Goal: Task Accomplishment & Management: Use online tool/utility

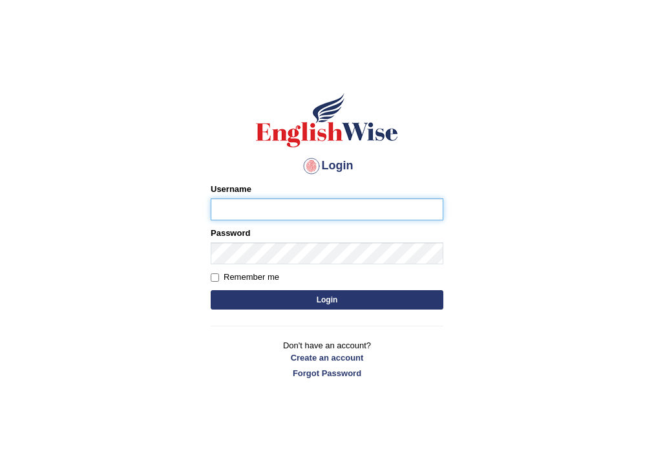
click at [279, 212] on input "Username" at bounding box center [327, 209] width 233 height 22
type input "AntoninoL"
click at [323, 302] on button "Login" at bounding box center [327, 299] width 233 height 19
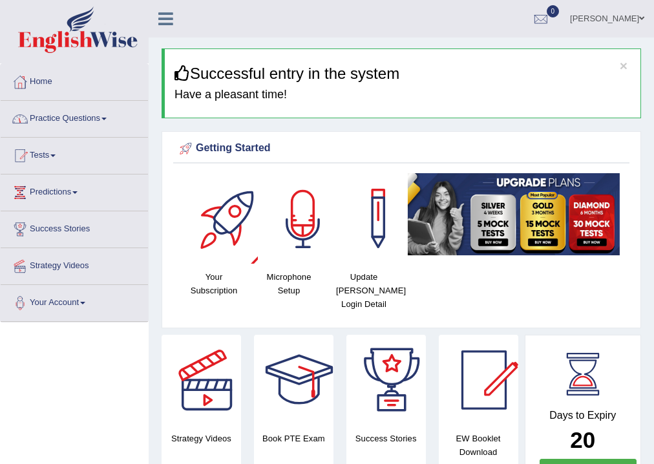
click at [292, 218] on div at bounding box center [303, 218] width 90 height 90
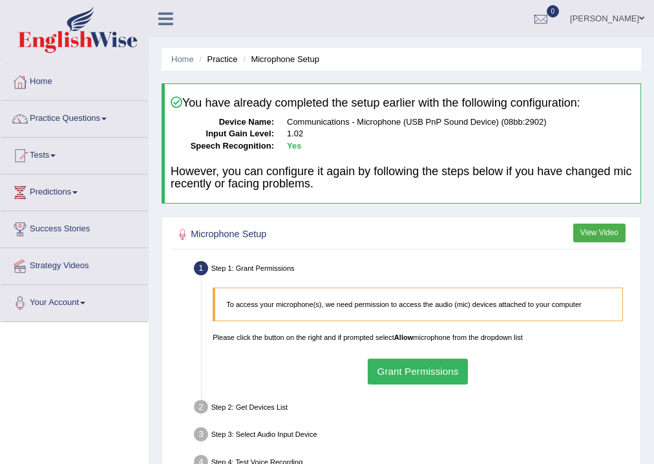
click at [425, 368] on button "Grant Permissions" at bounding box center [418, 371] width 100 height 25
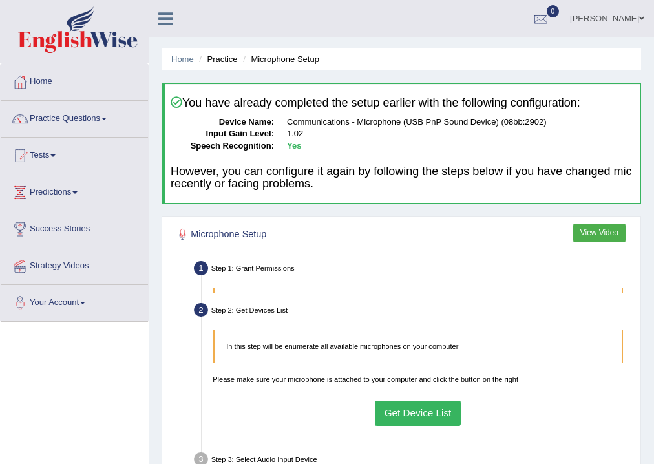
scroll to position [155, 0]
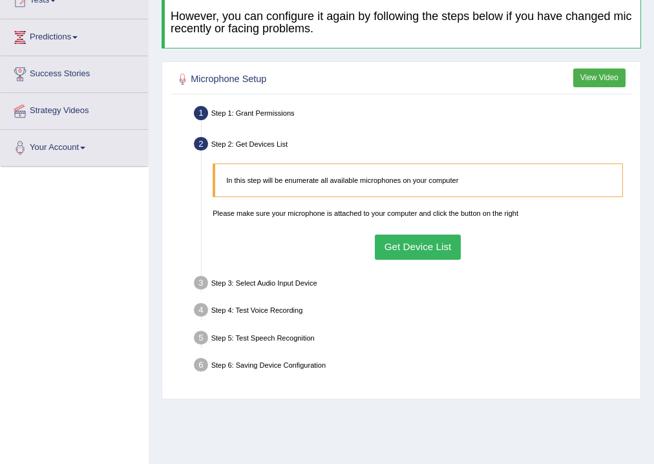
click at [420, 251] on button "Get Device List" at bounding box center [418, 247] width 86 height 25
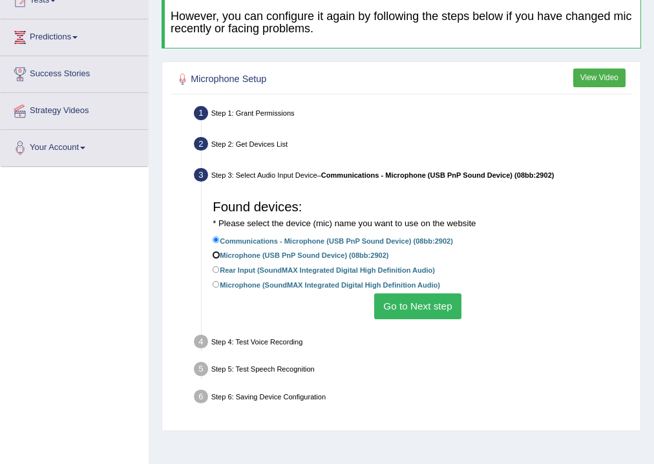
click at [215, 256] on input "Microphone (USB PnP Sound Device) (08bb:2902)" at bounding box center [216, 254] width 7 height 7
radio input "true"
click at [430, 308] on button "Go to Next step" at bounding box center [417, 305] width 87 height 25
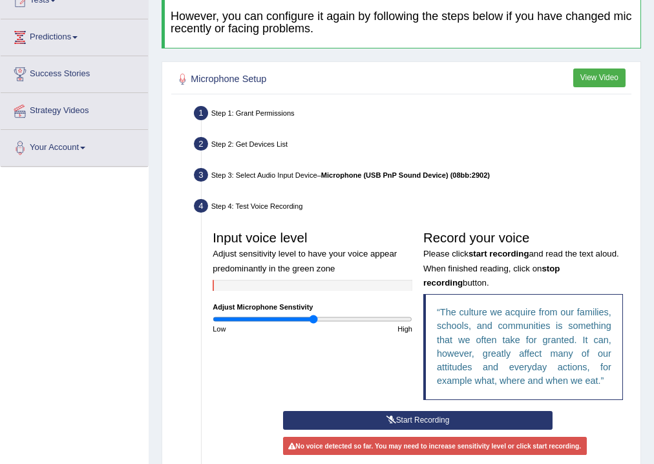
scroll to position [207, 0]
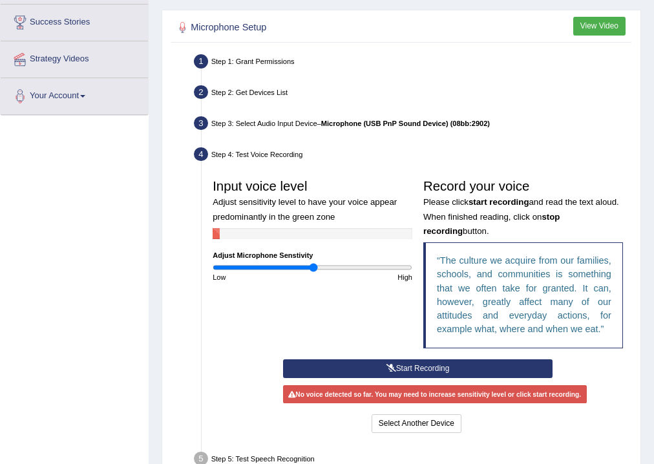
click at [405, 365] on button "Start Recording" at bounding box center [417, 368] width 269 height 19
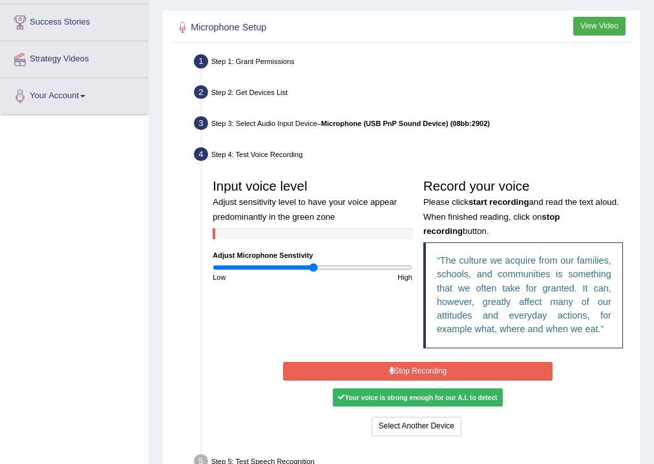
click at [434, 373] on button "Stop Recording" at bounding box center [417, 371] width 269 height 19
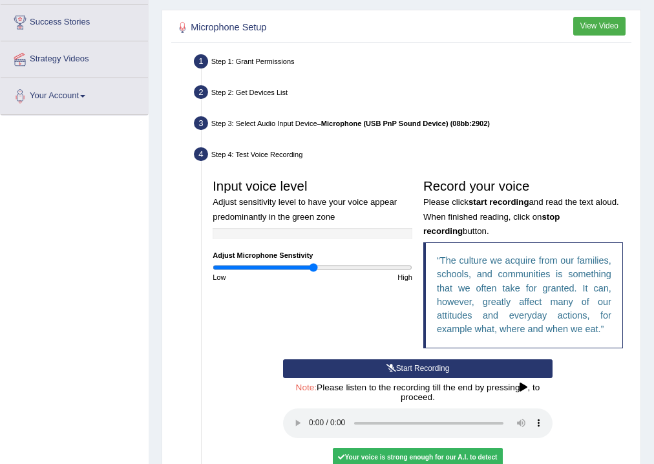
scroll to position [310, 0]
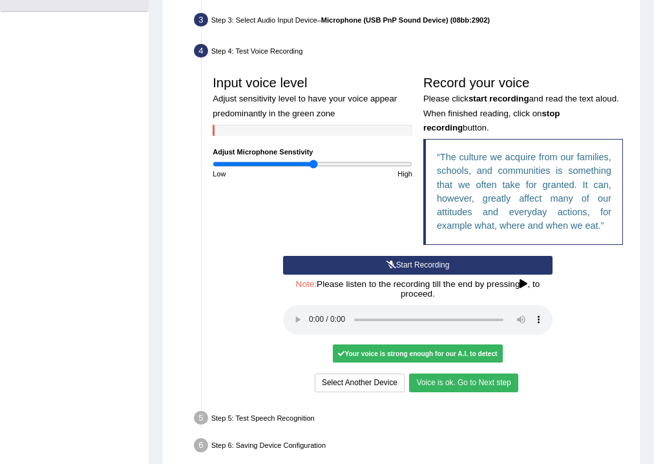
click at [464, 388] on button "Voice is ok. Go to Next step" at bounding box center [463, 382] width 109 height 19
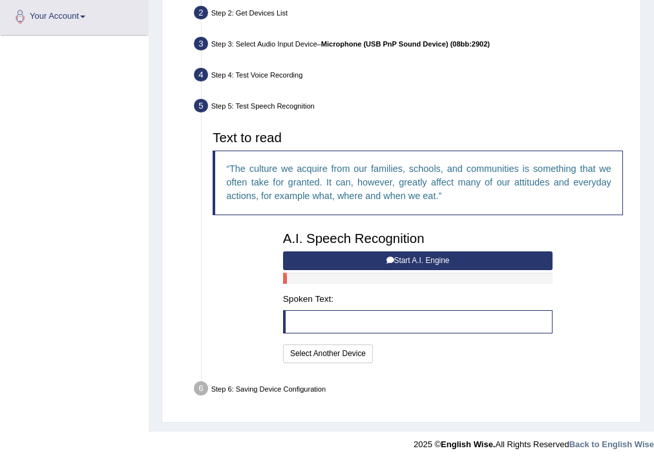
scroll to position [284, 0]
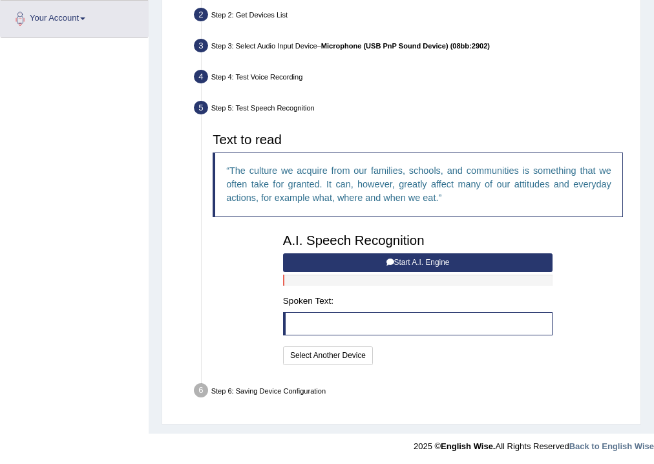
click at [353, 255] on button "Start A.I. Engine" at bounding box center [417, 262] width 269 height 19
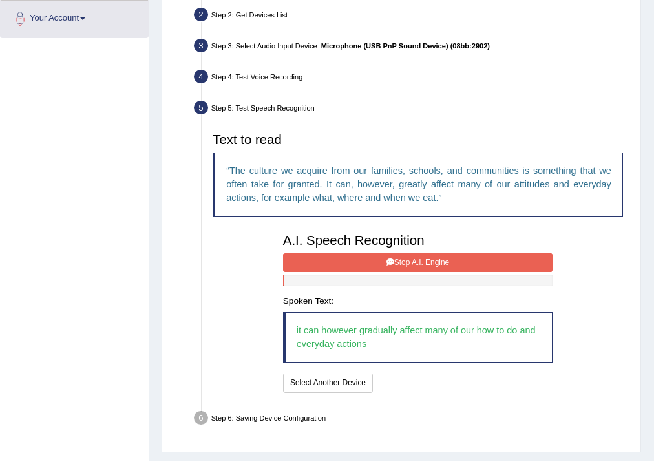
click at [434, 258] on button "Stop A.I. Engine" at bounding box center [417, 262] width 269 height 19
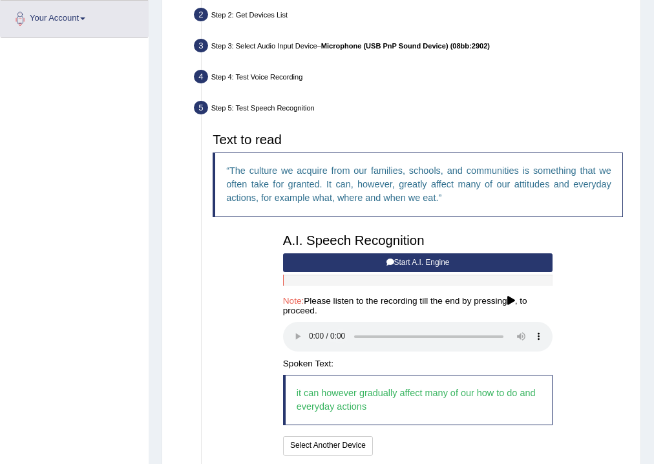
scroll to position [375, 0]
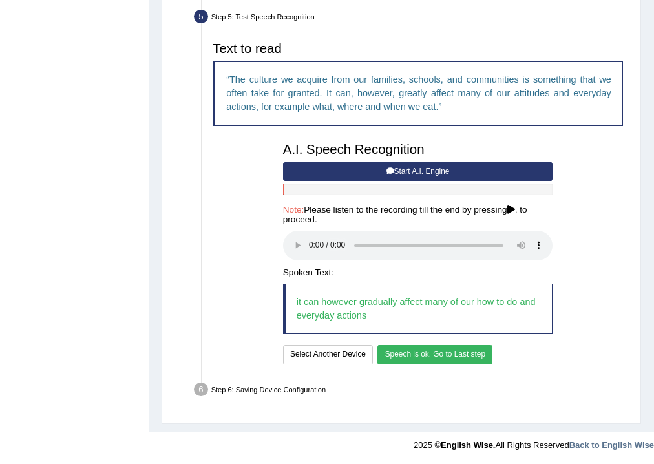
click at [434, 353] on button "Speech is ok. Go to Last step" at bounding box center [434, 354] width 115 height 19
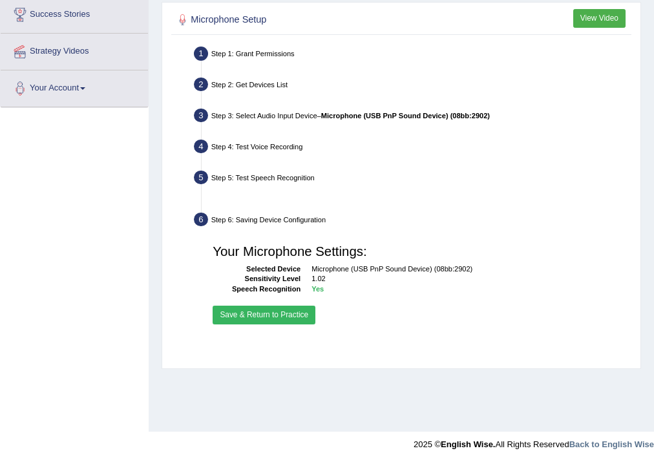
scroll to position [215, 0]
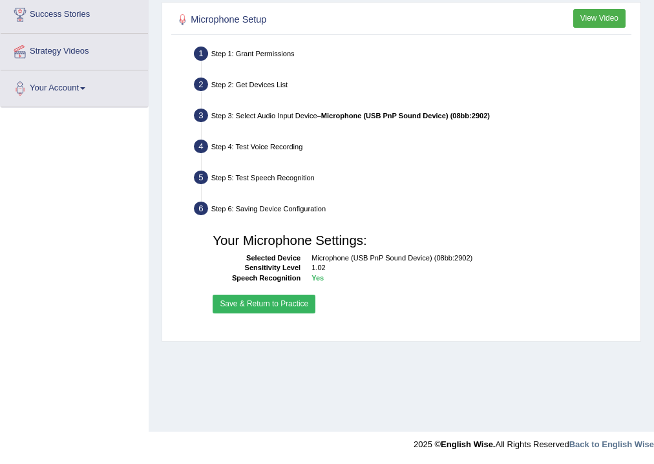
click at [233, 295] on button "Save & Return to Practice" at bounding box center [264, 304] width 103 height 19
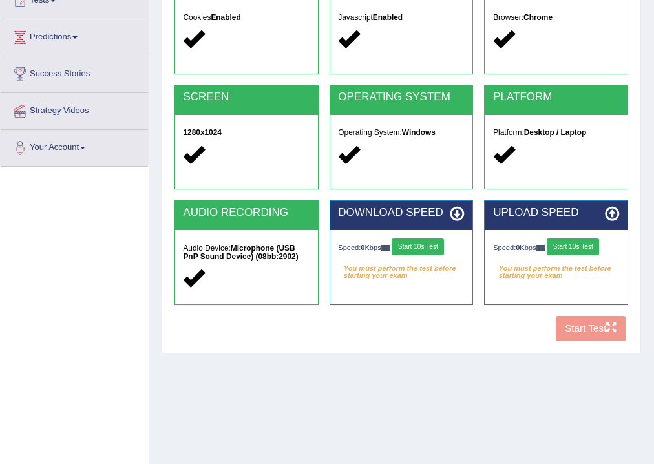
click at [432, 247] on button "Start 10s Test" at bounding box center [418, 246] width 52 height 17
click at [580, 245] on button "Start 10s Test" at bounding box center [573, 246] width 52 height 17
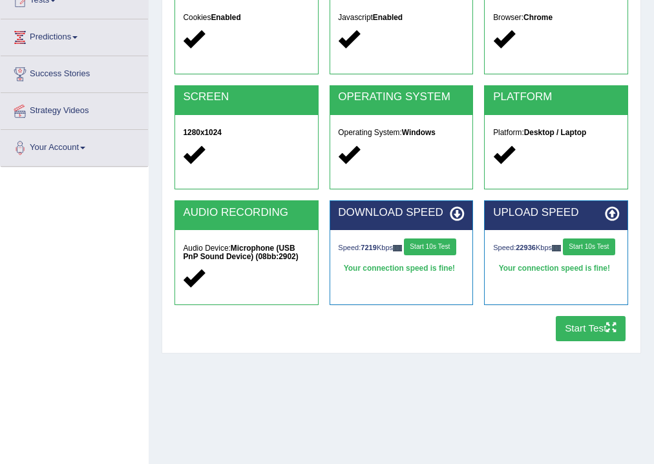
click at [600, 328] on button "Start Test" at bounding box center [591, 328] width 70 height 25
